Goal: Entertainment & Leisure: Consume media (video, audio)

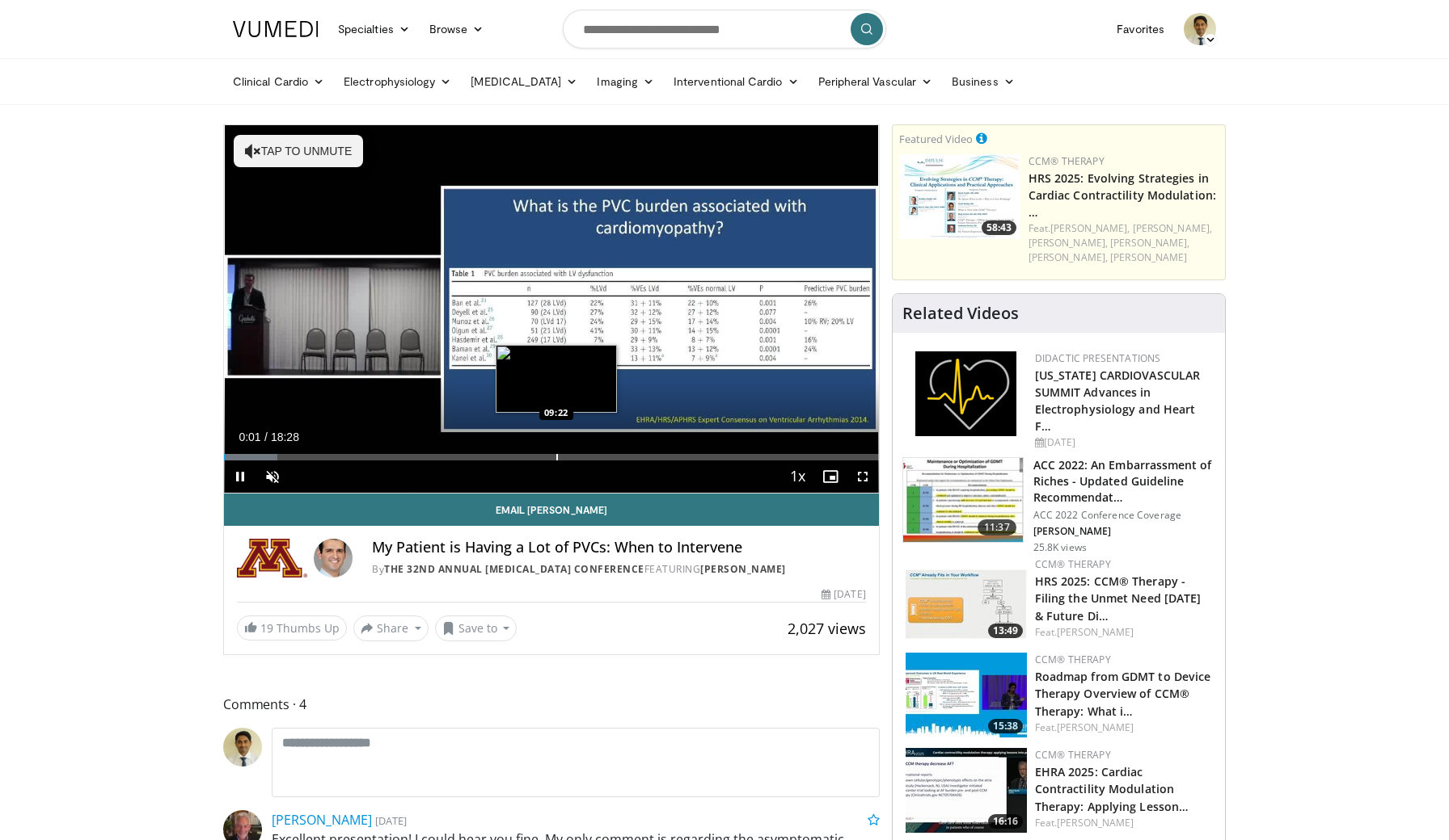
click at [556, 453] on div "Loaded : 8.12% 00:01 09:22" at bounding box center [551, 453] width 655 height 16
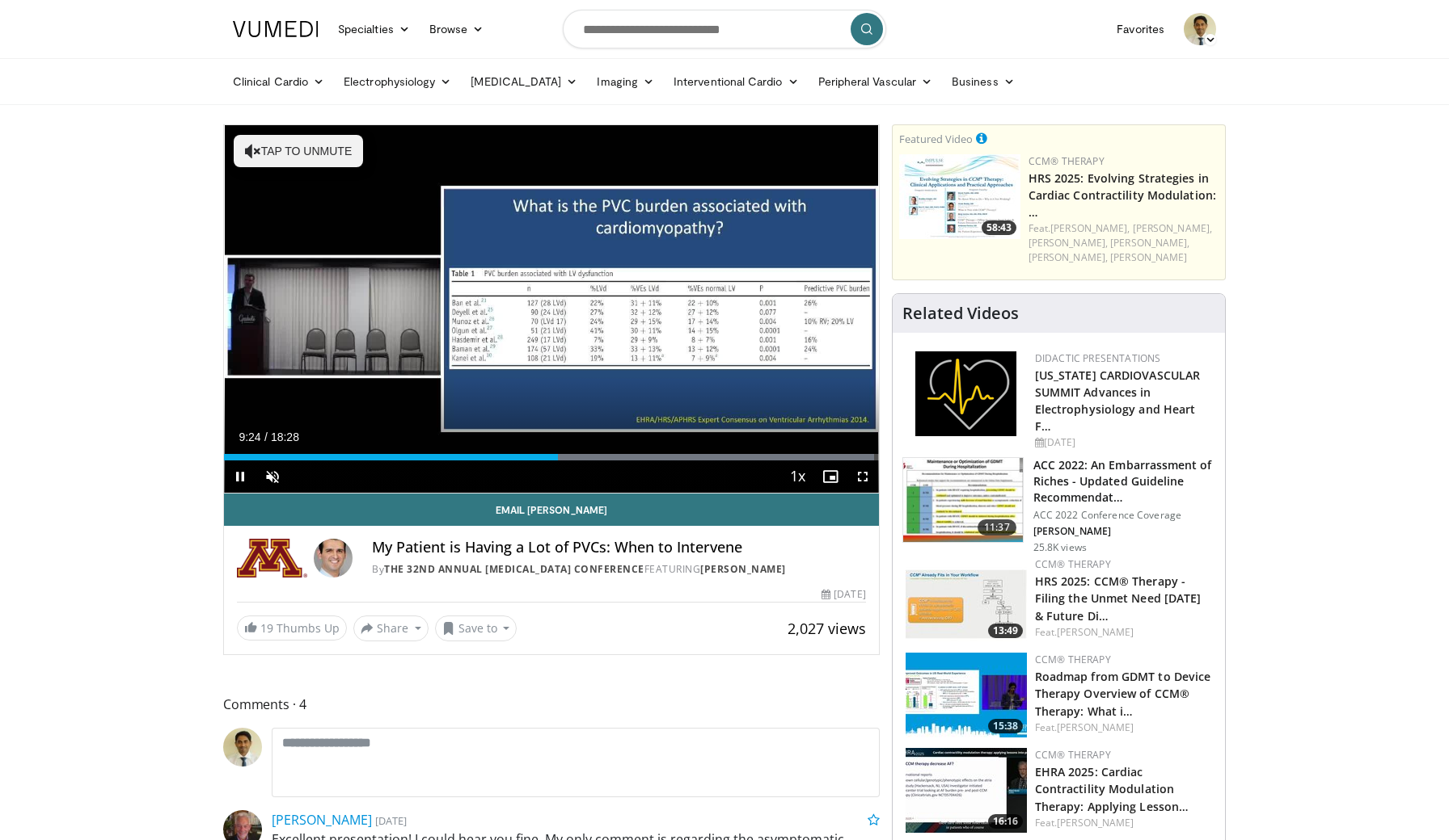
click at [860, 475] on span "Video Player" at bounding box center [862, 476] width 32 height 32
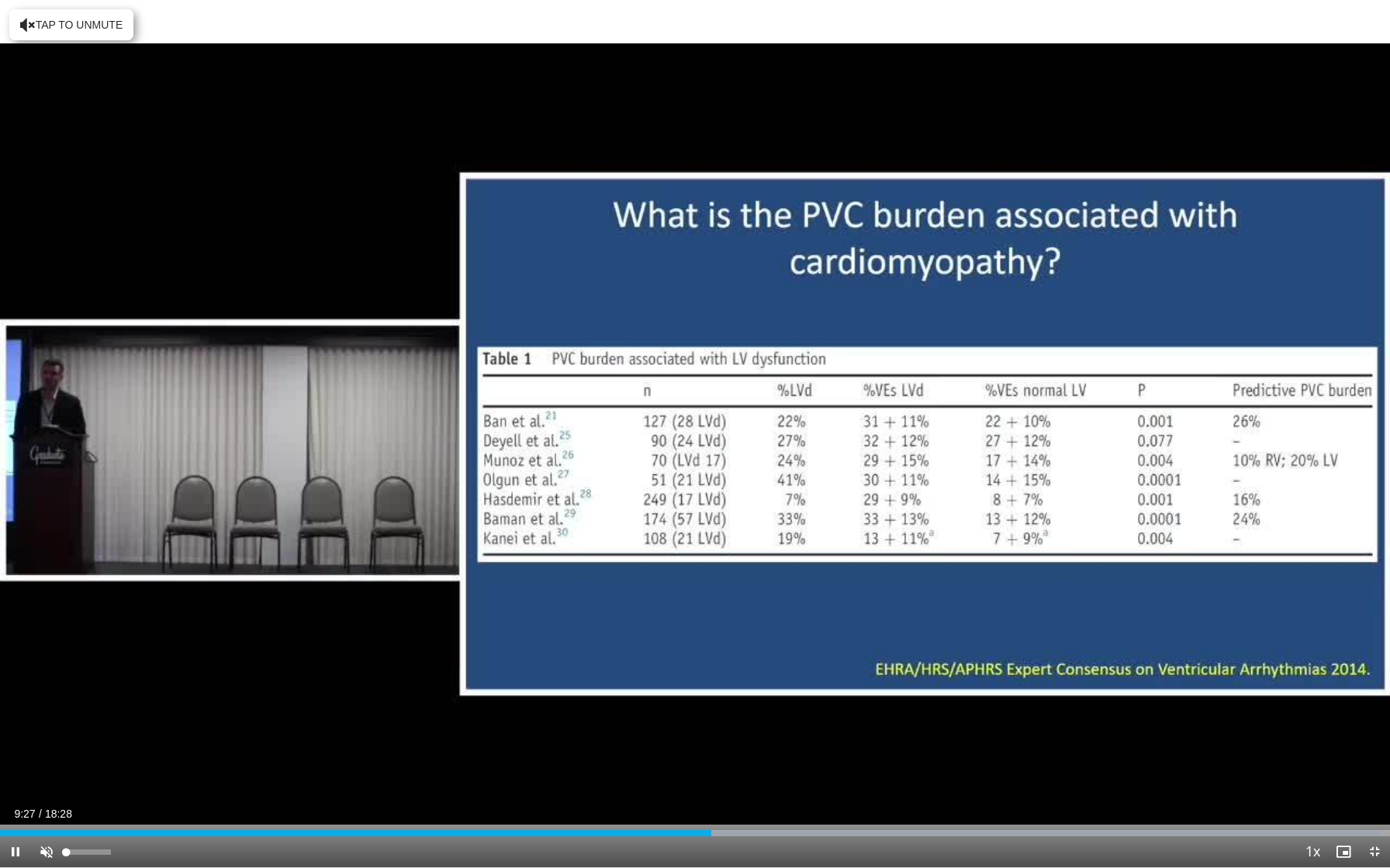
click at [52, 806] on span "Video Player" at bounding box center [46, 852] width 31 height 31
click at [789, 806] on div "Loaded : 99.33% 10:15 10:29" at bounding box center [695, 829] width 1390 height 15
click at [808, 806] on div "Progress Bar" at bounding box center [809, 833] width 2 height 6
click at [843, 806] on div "Progress Bar" at bounding box center [844, 833] width 2 height 6
click at [880, 806] on div "Progress Bar" at bounding box center [881, 833] width 2 height 6
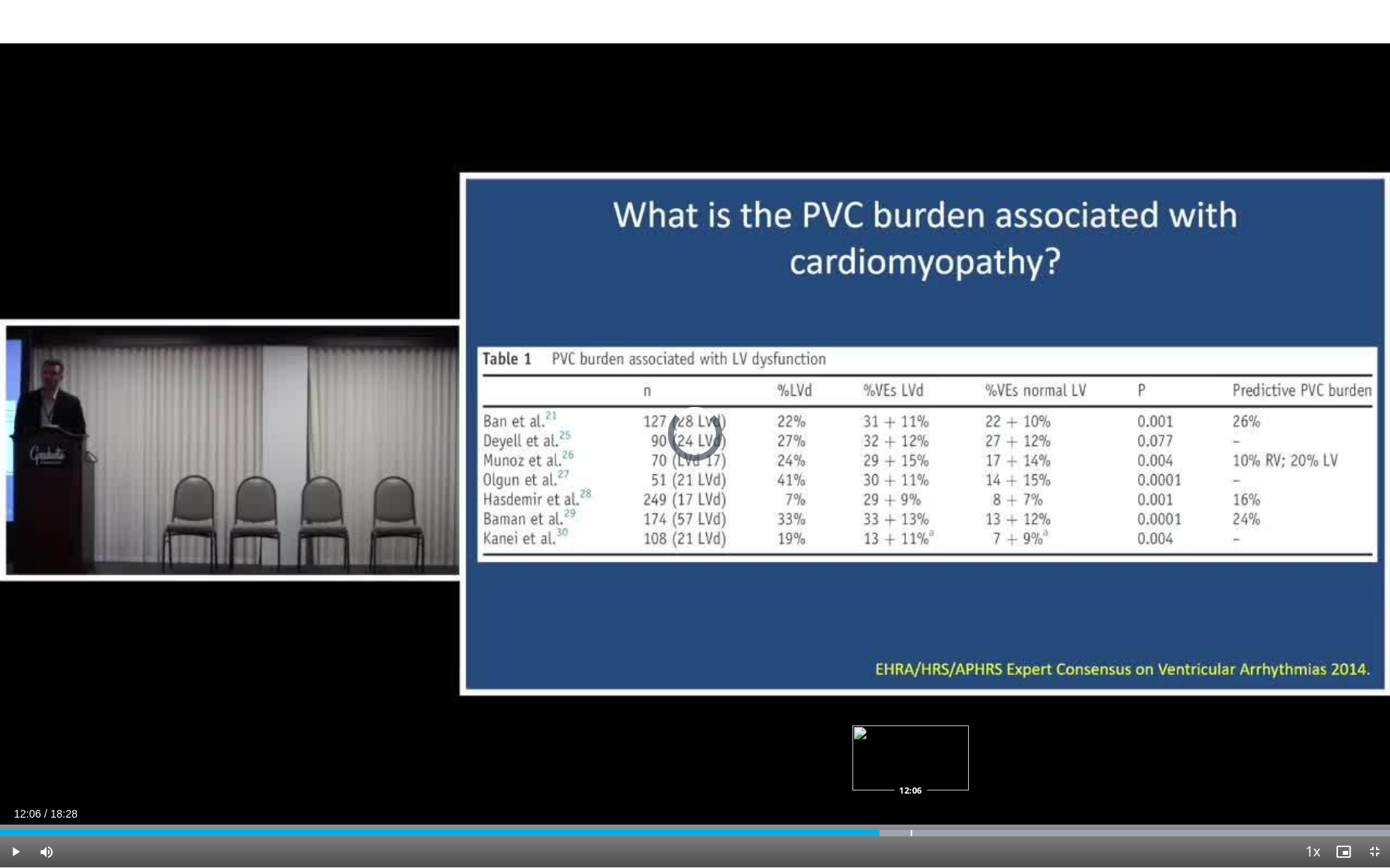
click at [910, 806] on div "Progress Bar" at bounding box center [911, 833] width 2 height 6
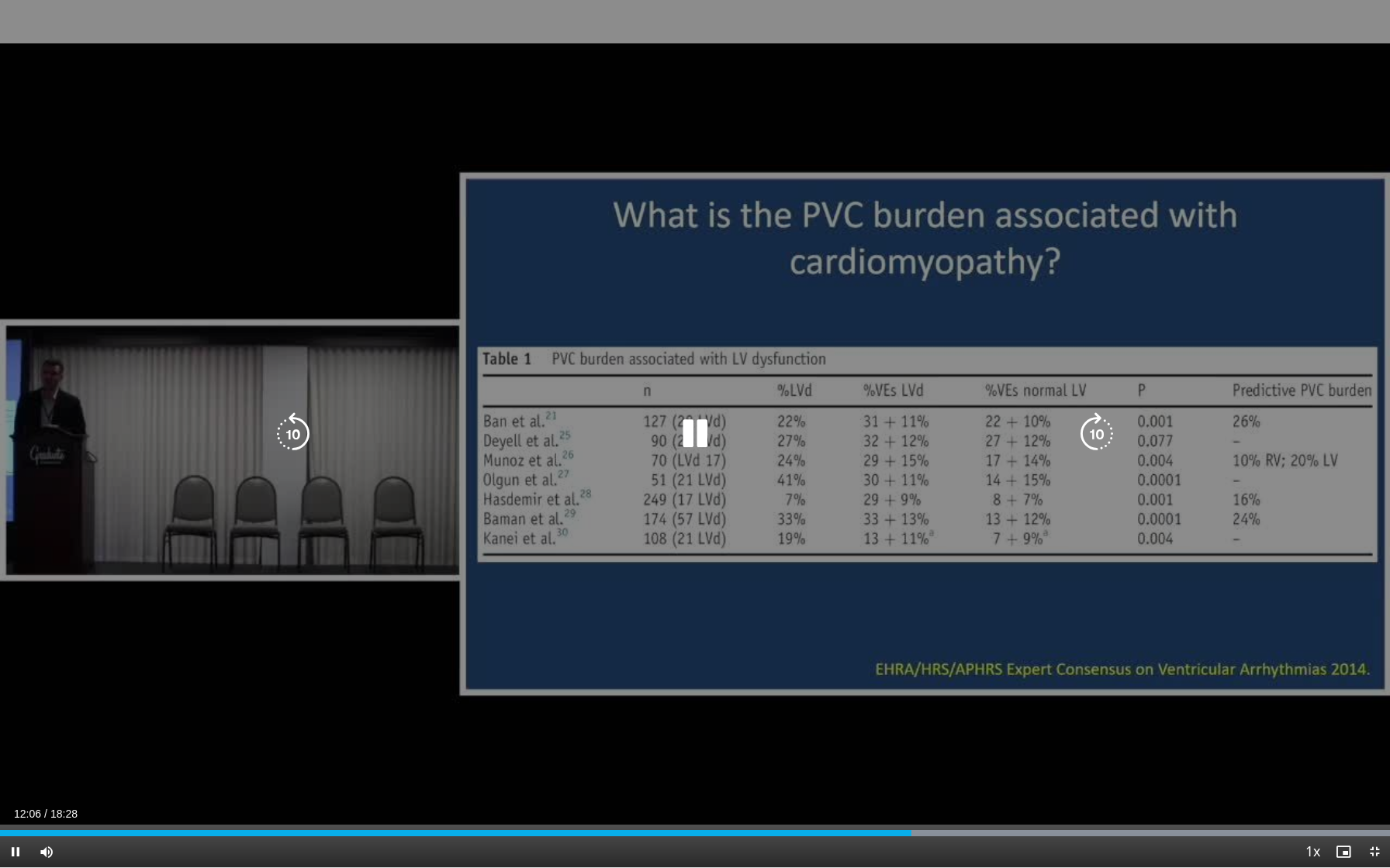
click at [941, 806] on div "Loaded : 99.99% 12:06 12:25" at bounding box center [695, 833] width 1390 height 6
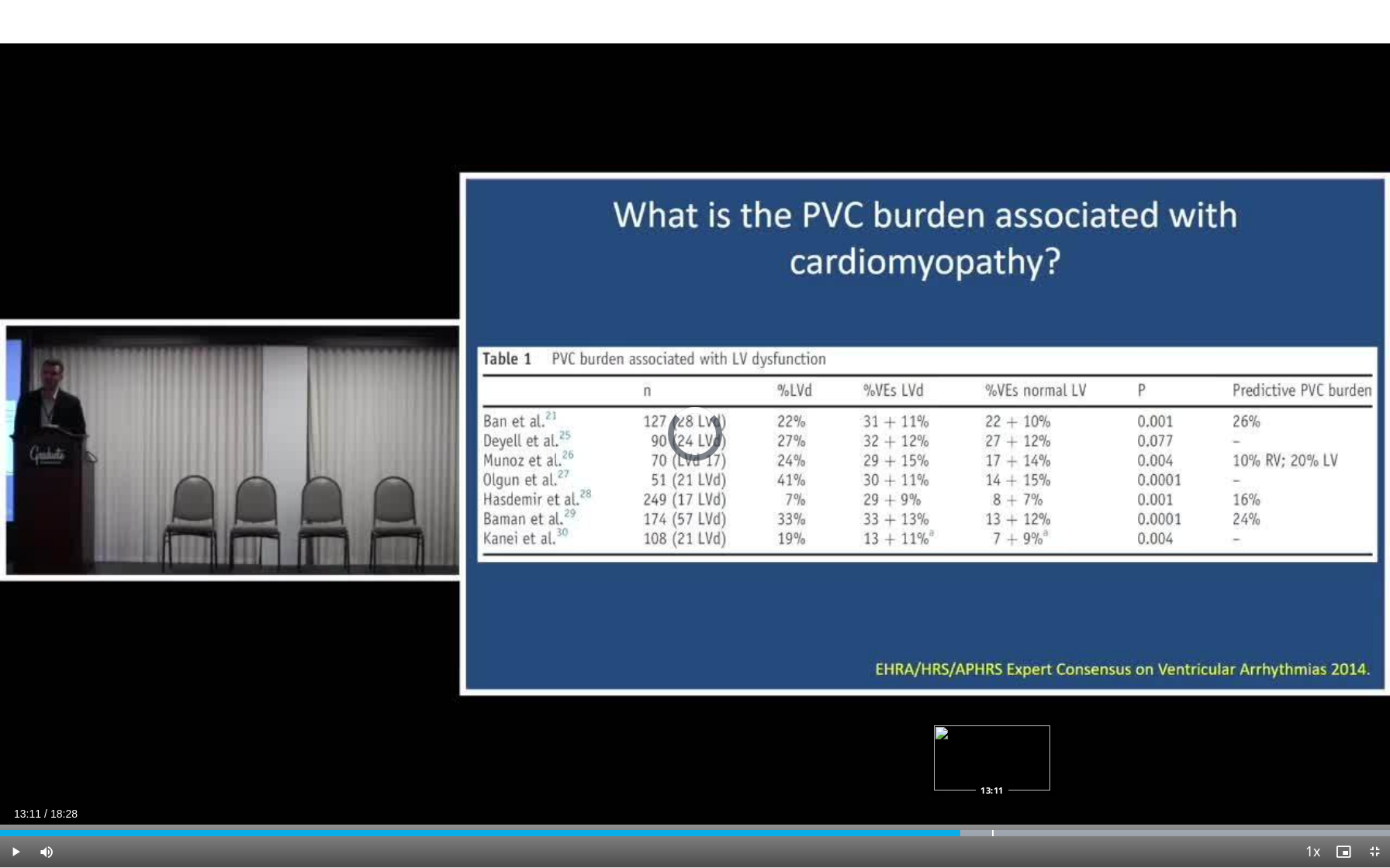
click at [992, 806] on div "Progress Bar" at bounding box center [992, 833] width 2 height 6
click at [1035, 806] on div "Progress Bar" at bounding box center [1036, 833] width 2 height 6
click at [1141, 806] on div "Progress Bar" at bounding box center [1142, 833] width 2 height 6
click at [1191, 806] on div "Loaded : 99.99% 15:12 15:48" at bounding box center [695, 829] width 1390 height 15
click at [1257, 806] on div "Loaded : 99.99% 15:51 16:42" at bounding box center [695, 829] width 1390 height 15
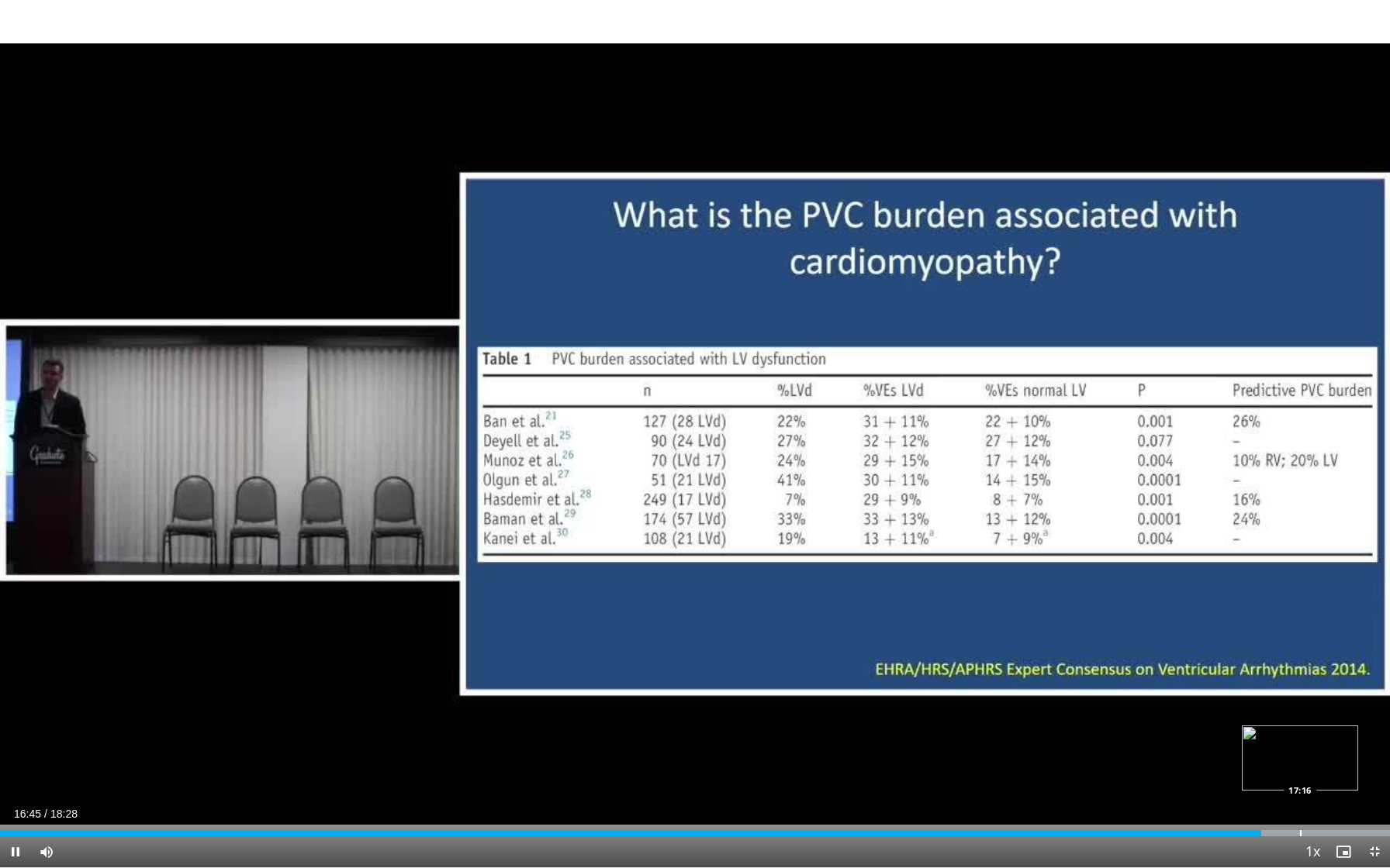
click at [1299, 806] on div "Loaded : 99.99% 16:45 17:16" at bounding box center [695, 829] width 1390 height 15
